Goal: Find specific page/section: Find specific page/section

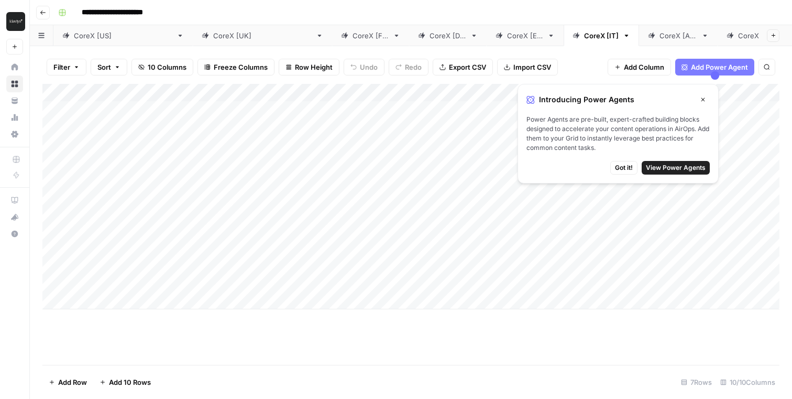
click at [705, 96] on icon "button" at bounding box center [703, 99] width 6 height 6
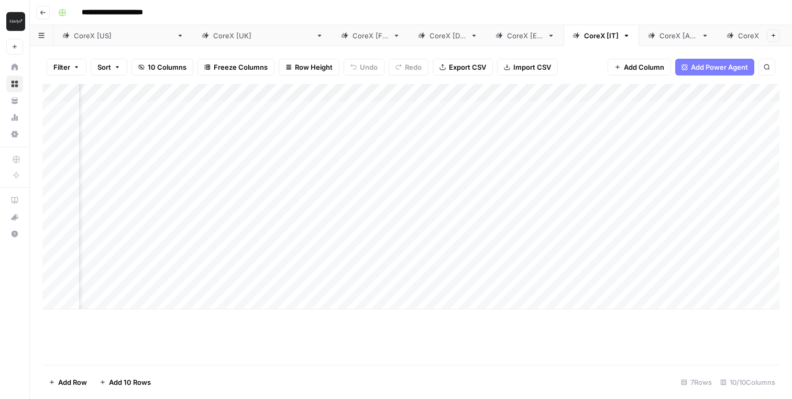
scroll to position [0, 477]
